Goal: Task Accomplishment & Management: Complete application form

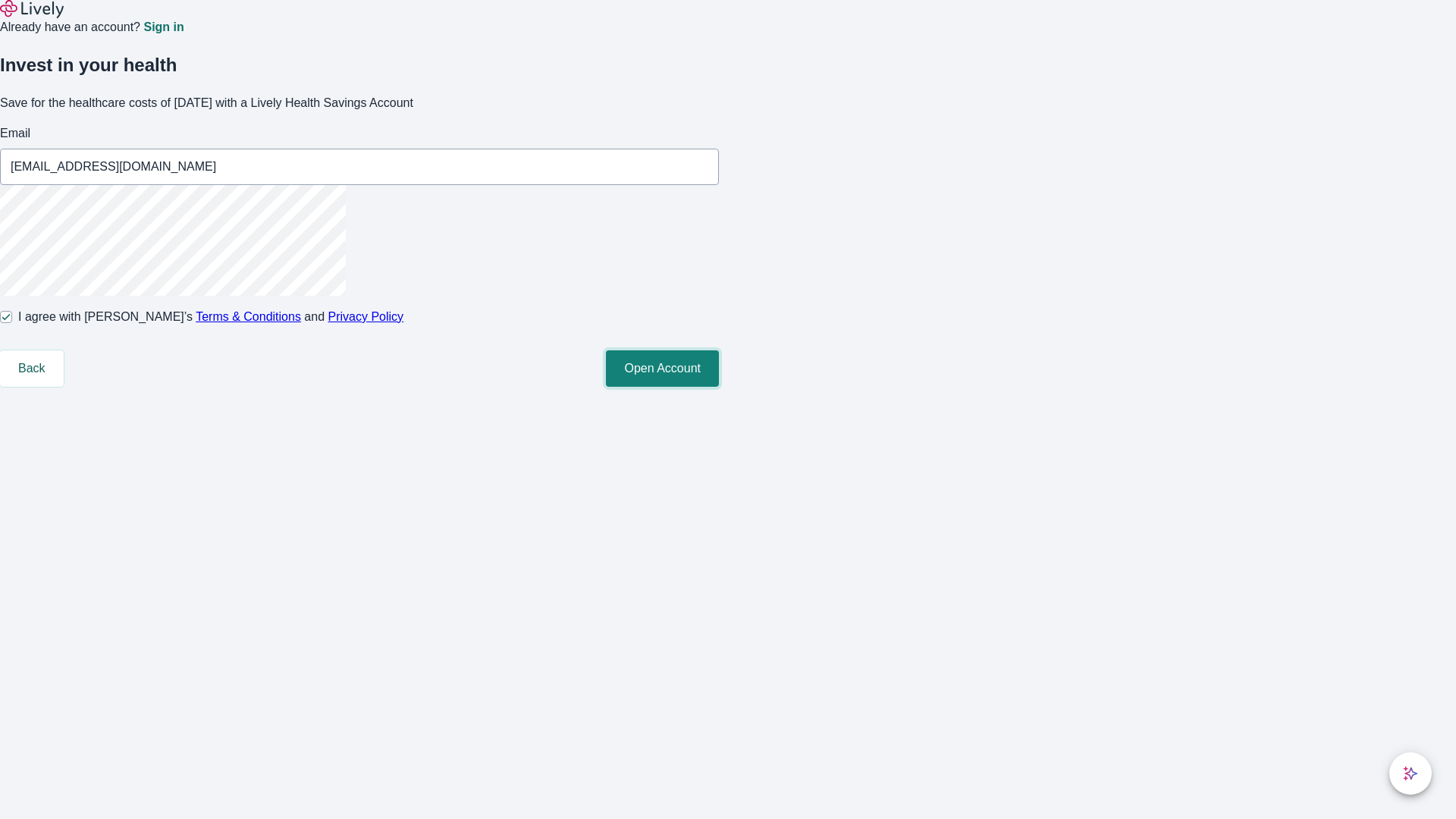
click at [719, 387] on button "Open Account" at bounding box center [662, 368] width 113 height 37
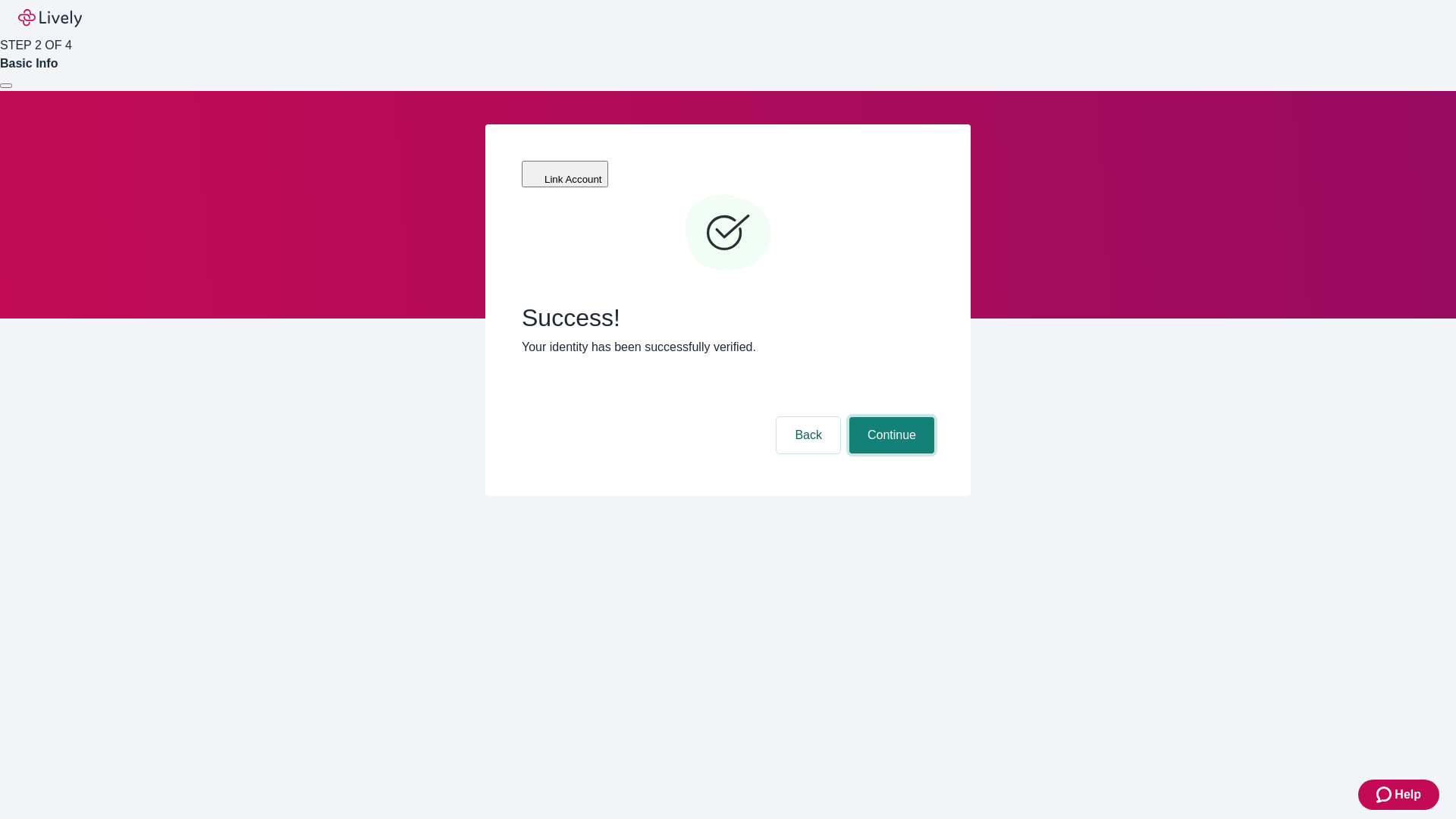
click at [889, 417] on button "Continue" at bounding box center [891, 435] width 85 height 37
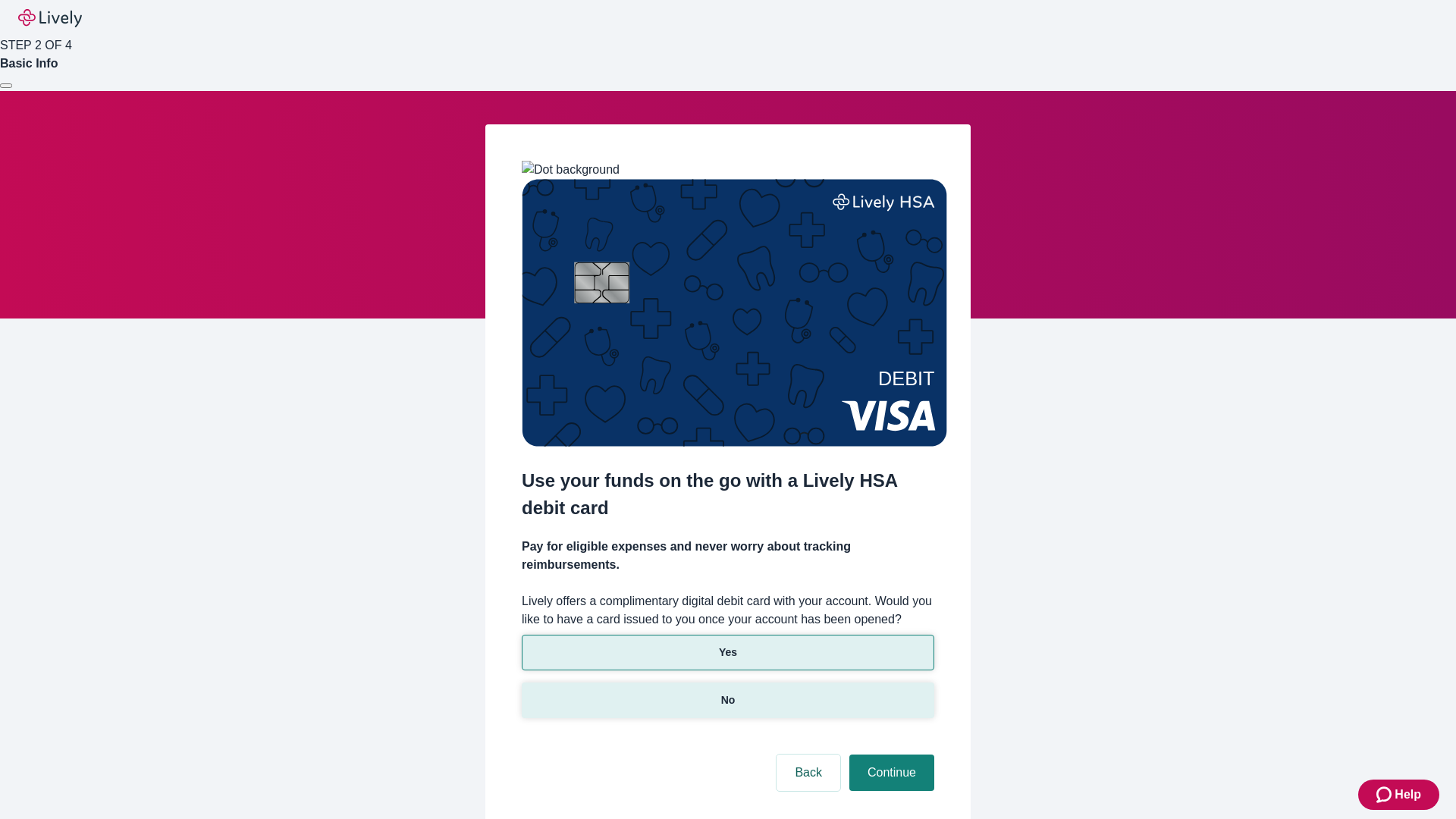
click at [727, 692] on p "No" at bounding box center [728, 700] width 15 height 16
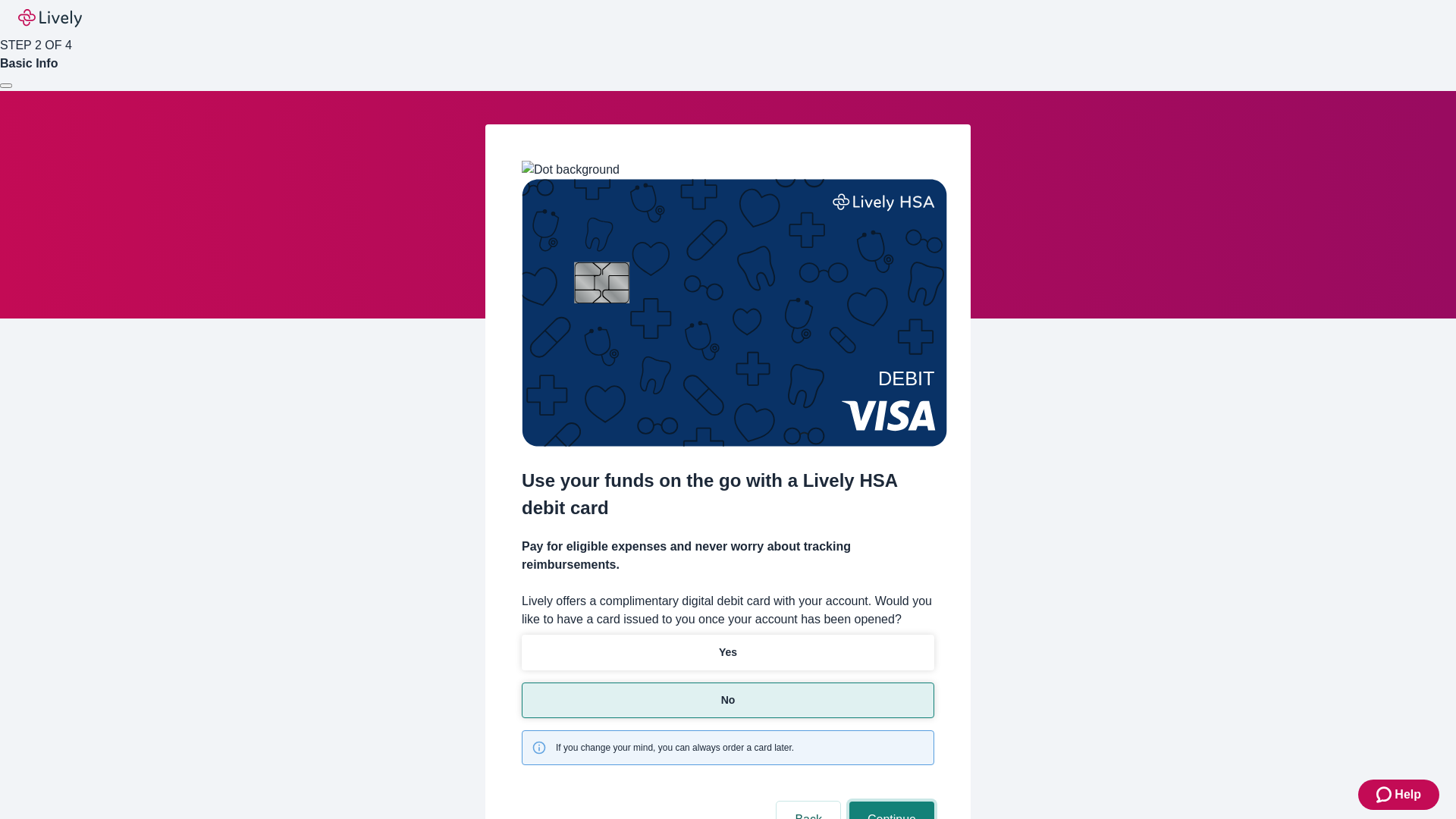
click at [889, 802] on button "Continue" at bounding box center [891, 820] width 85 height 37
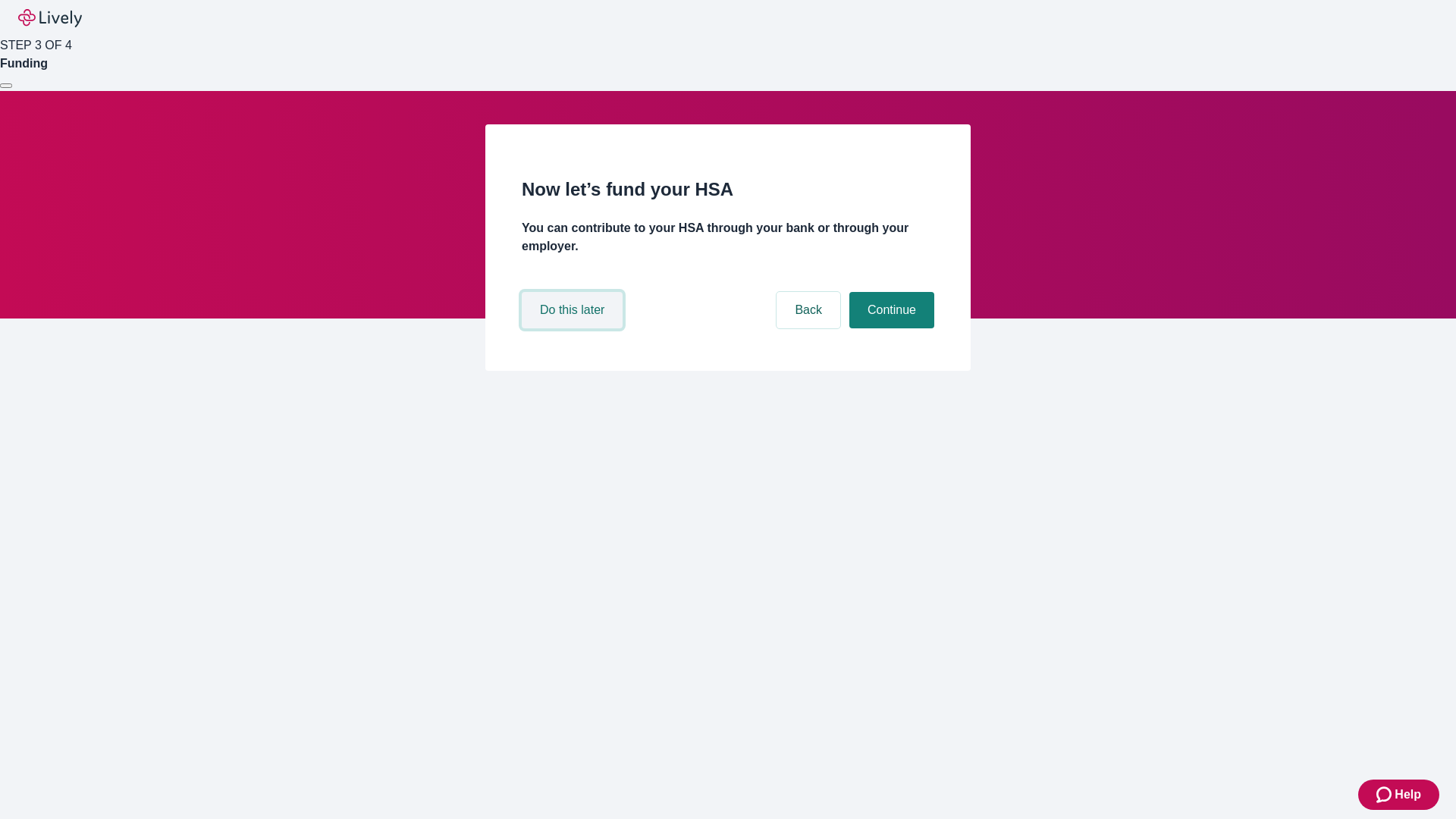
click at [574, 328] on button "Do this later" at bounding box center [572, 310] width 101 height 37
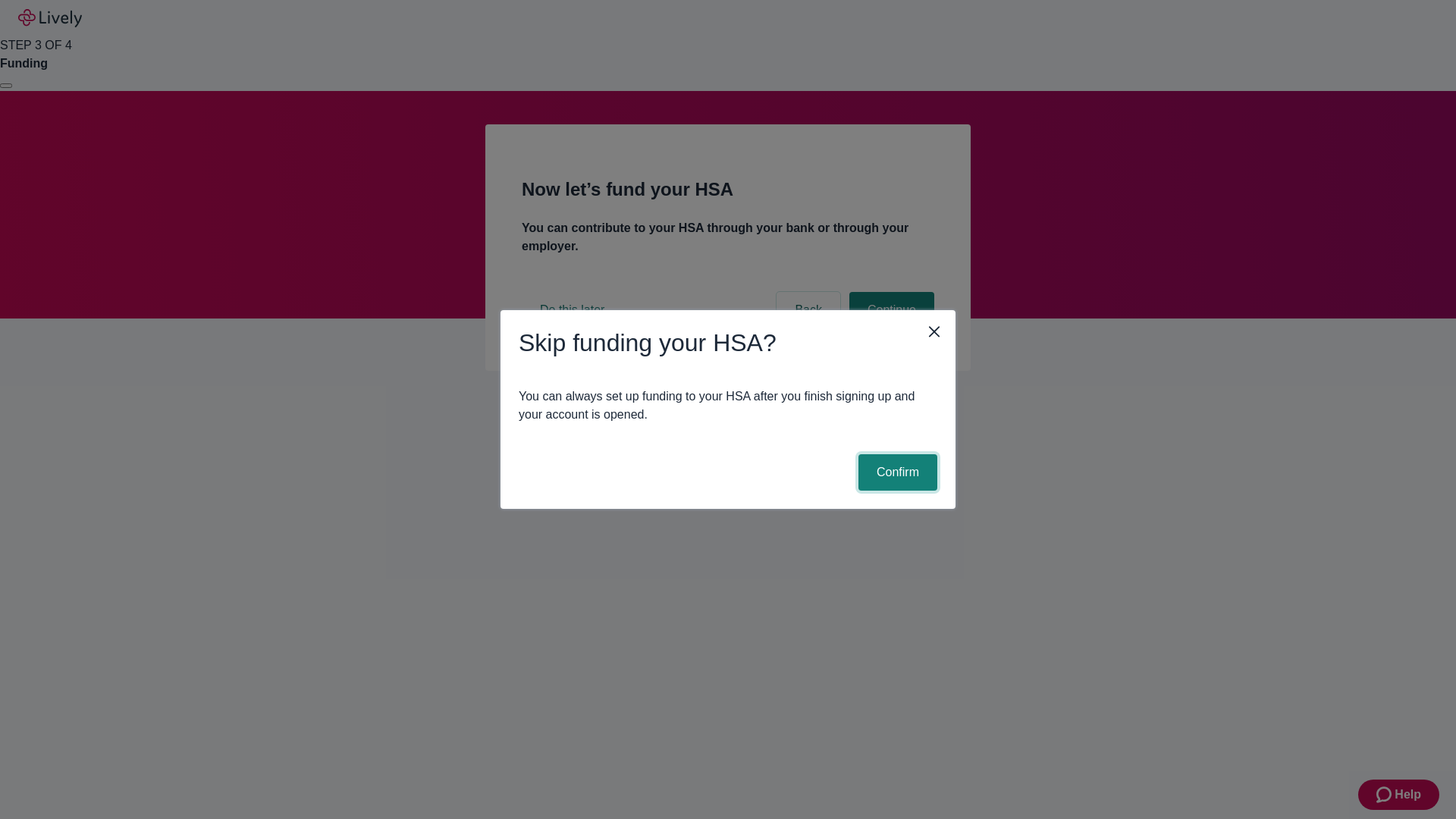
click at [895, 473] on button "Confirm" at bounding box center [897, 473] width 79 height 37
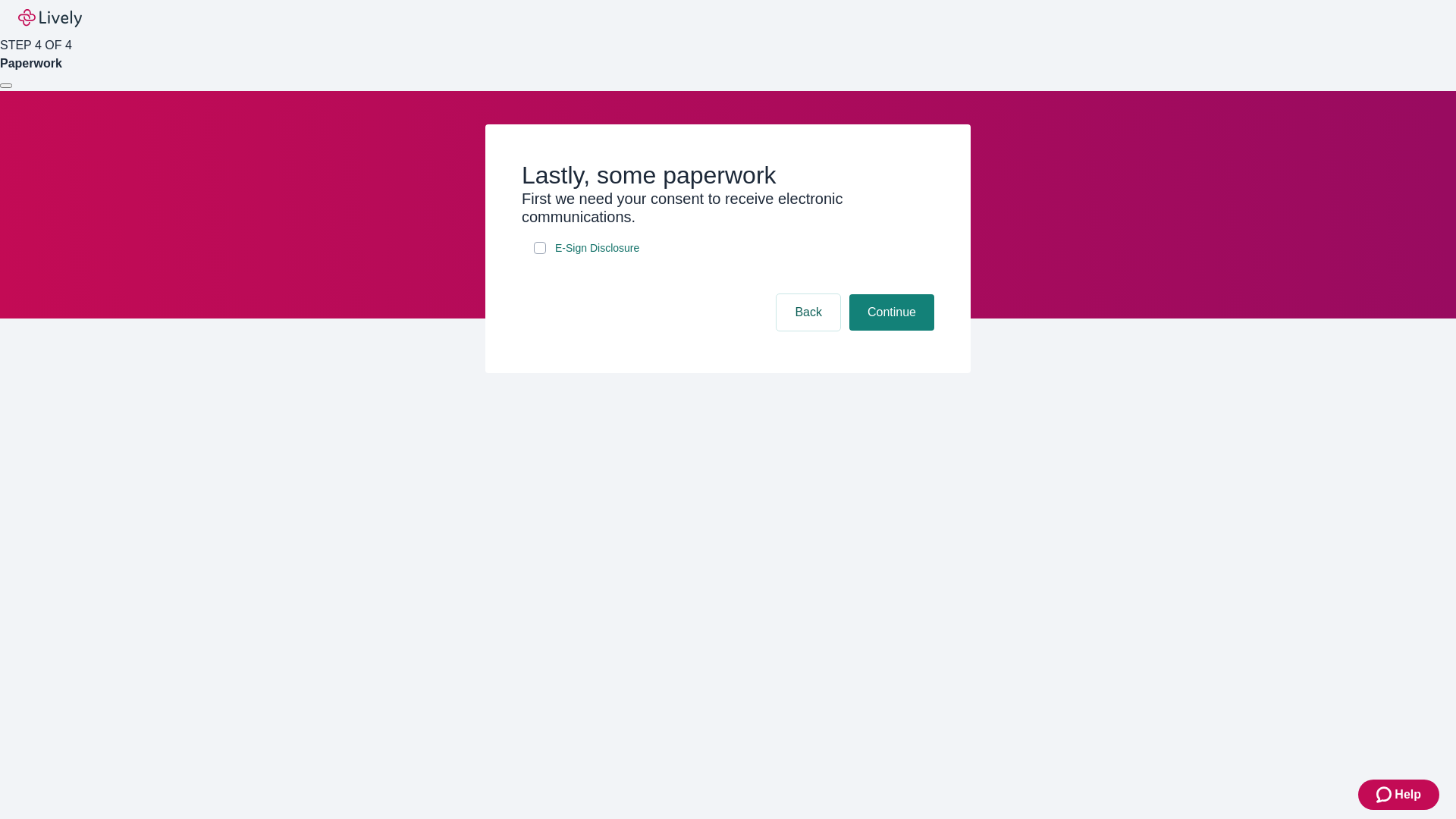
click at [540, 254] on input "E-Sign Disclosure" at bounding box center [540, 248] width 12 height 12
checkbox input "true"
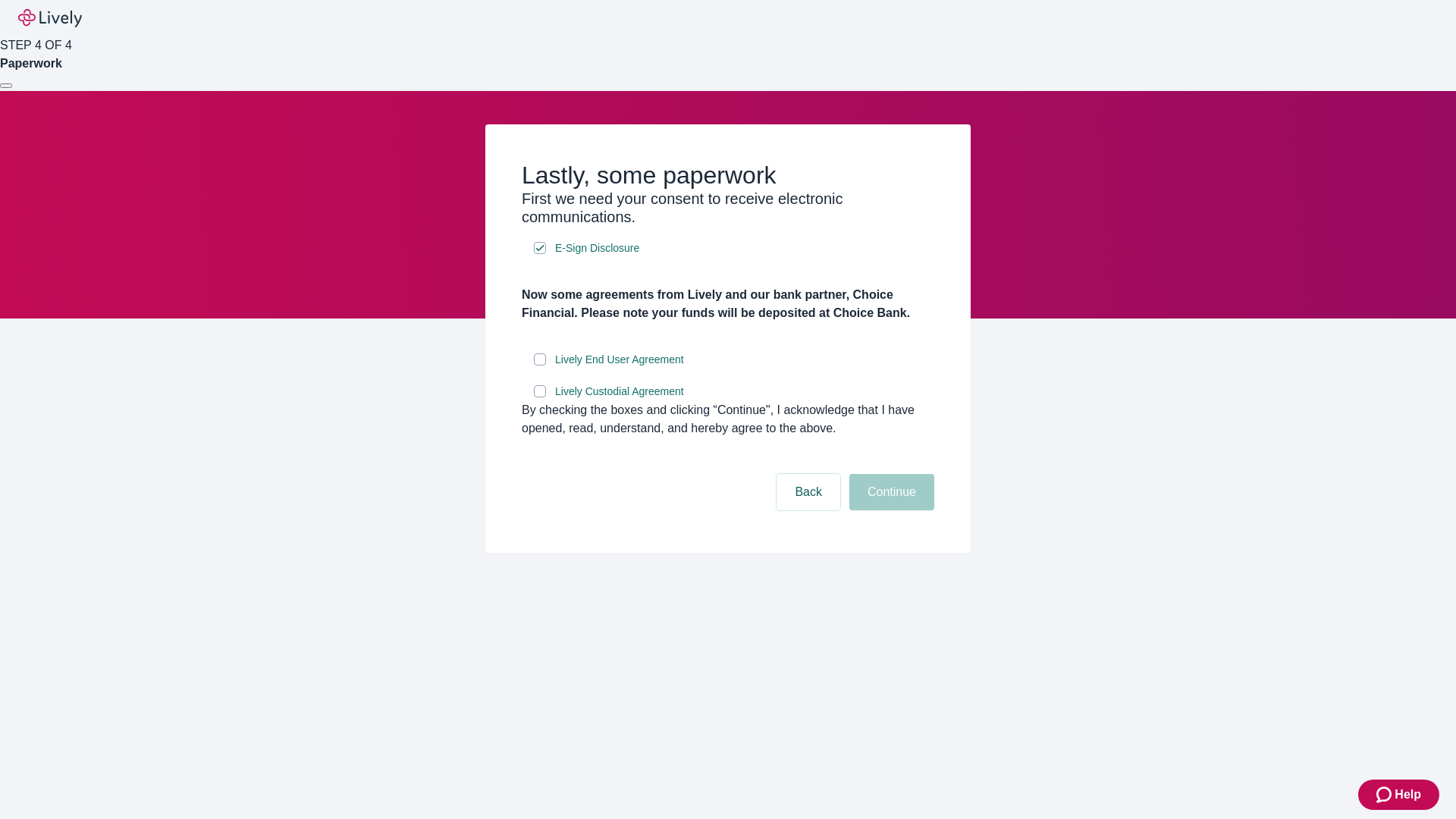
click at [540, 366] on input "Lively End User Agreement" at bounding box center [540, 360] width 12 height 12
checkbox input "true"
click at [540, 398] on input "Lively Custodial Agreement" at bounding box center [540, 392] width 12 height 12
checkbox input "true"
click at [889, 510] on button "Continue" at bounding box center [891, 492] width 85 height 37
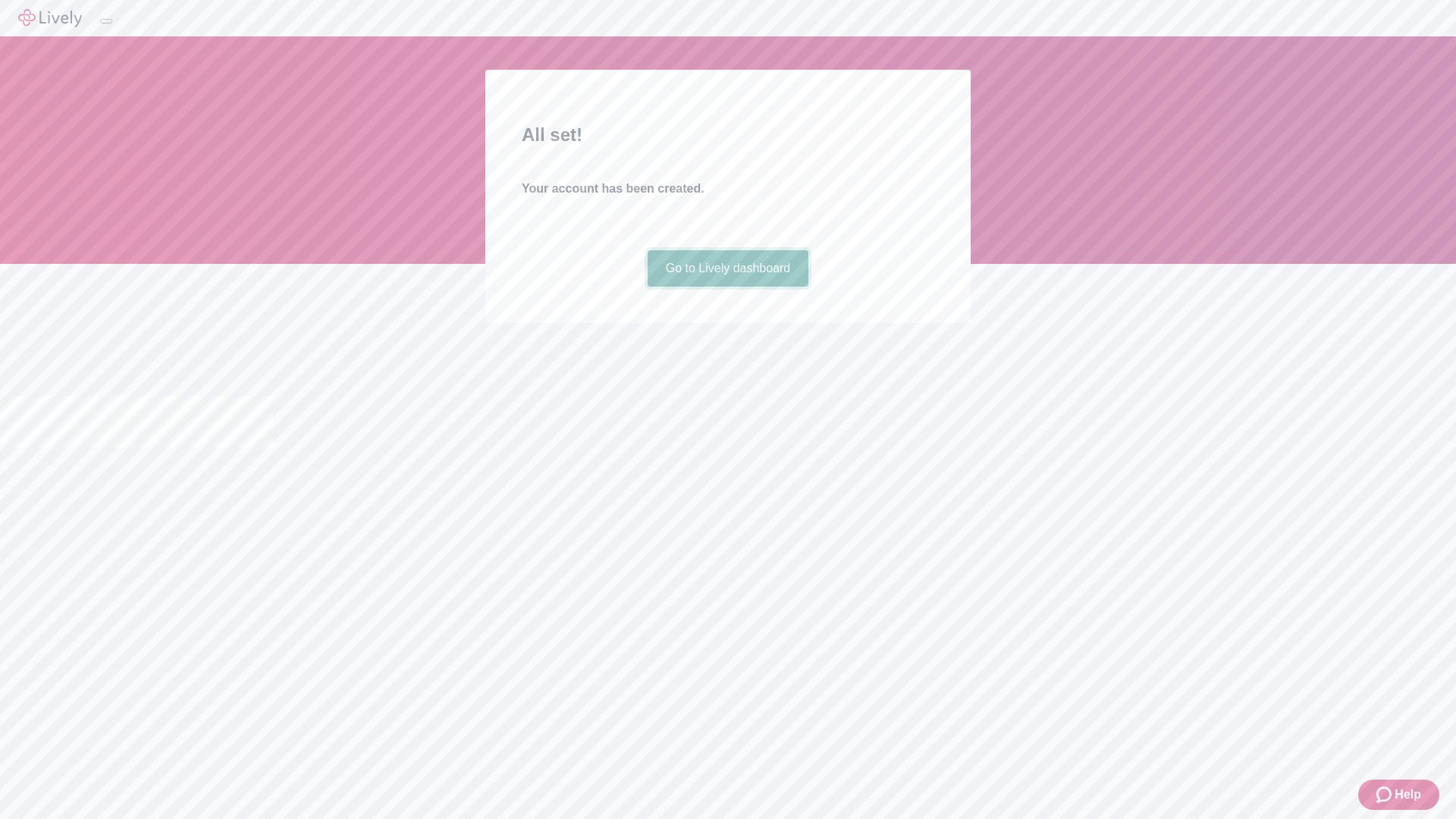
click at [727, 286] on link "Go to Lively dashboard" at bounding box center [728, 268] width 161 height 37
